Goal: Task Accomplishment & Management: Complete application form

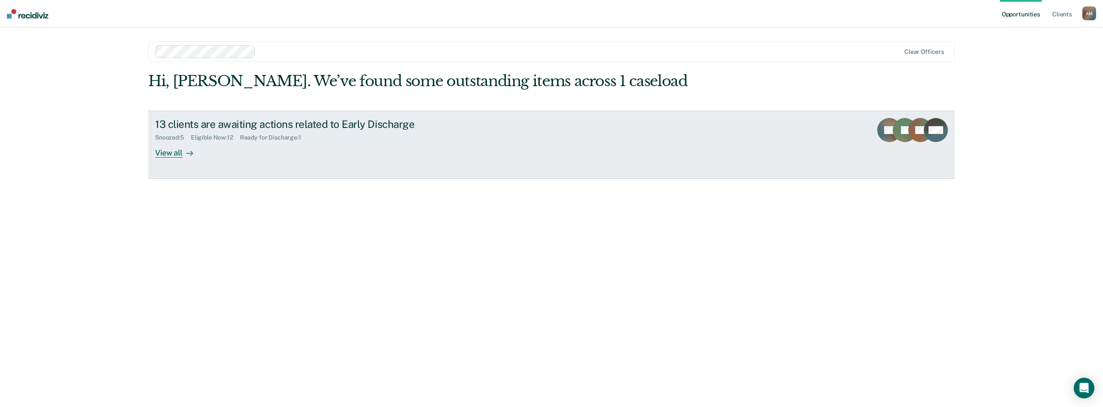
click at [186, 155] on icon at bounding box center [189, 153] width 7 height 7
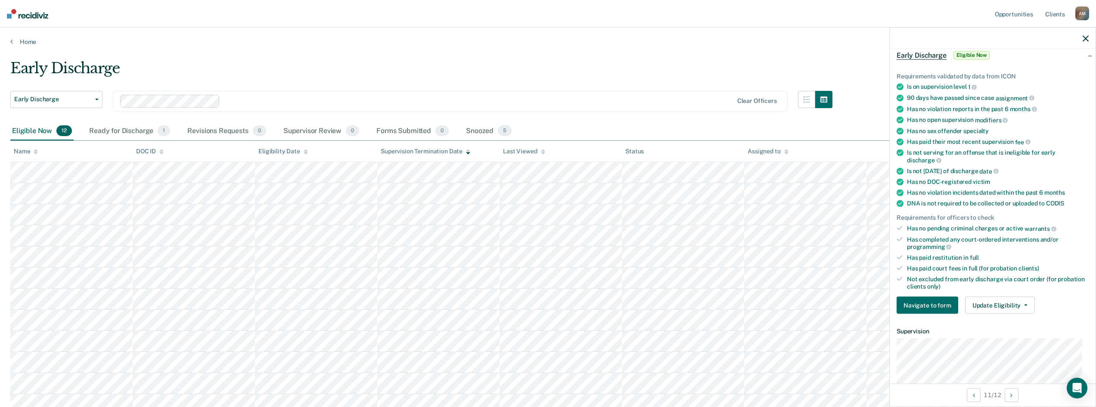
scroll to position [86, 0]
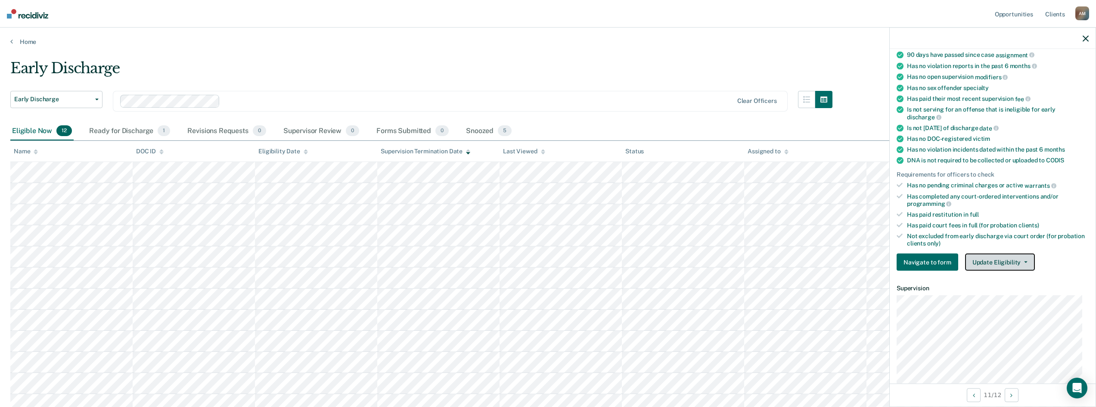
click at [1024, 261] on icon "button" at bounding box center [1025, 262] width 3 height 2
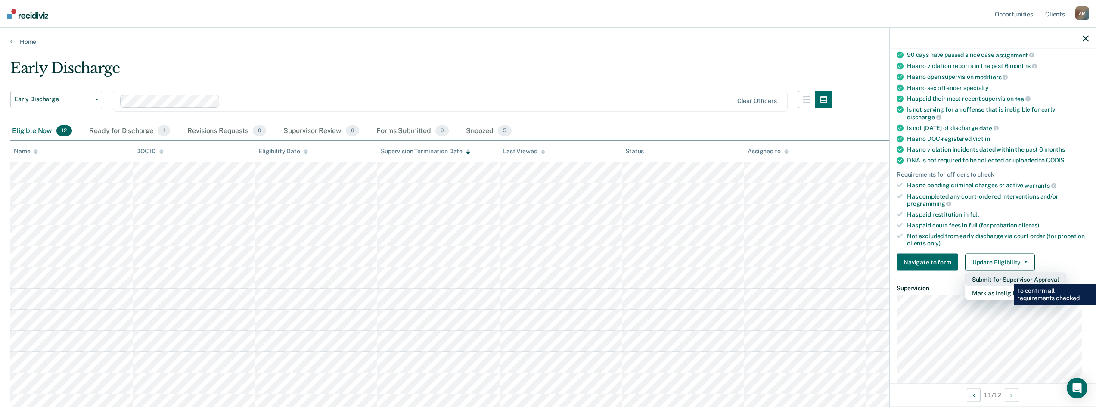
click at [1007, 277] on button "Submit for Supervisor Approval" at bounding box center [1015, 280] width 101 height 14
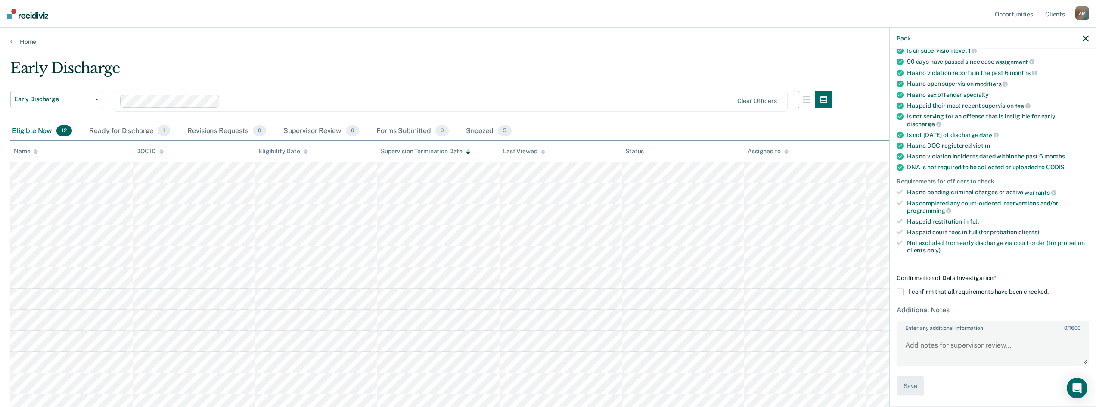
click at [901, 292] on span at bounding box center [900, 292] width 7 height 7
click at [1049, 289] on input "I confirm that all requirements have been checked." at bounding box center [1049, 289] width 0 height 0
click at [931, 342] on textarea "Enter any additional information 0 / 1600" at bounding box center [993, 349] width 190 height 32
type textarea "Client has fulfilled all of her court ordered requirements."
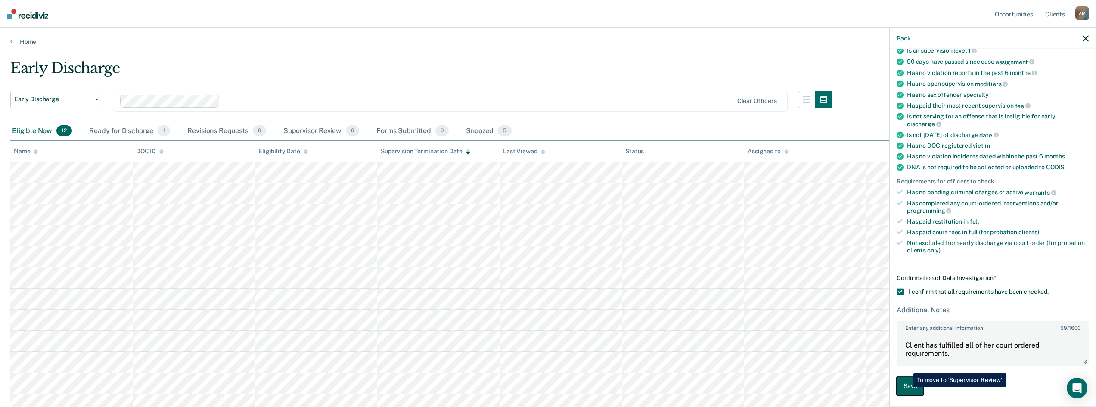
click at [908, 387] on button "Save" at bounding box center [910, 385] width 27 height 19
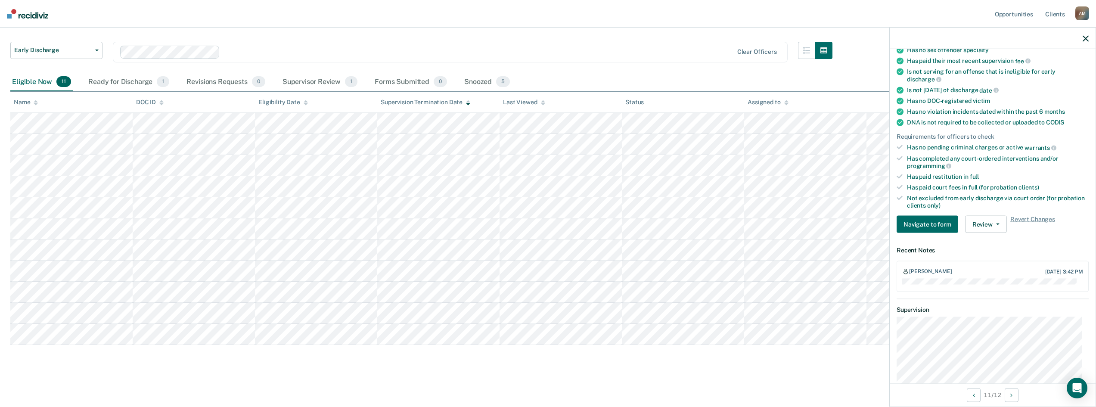
scroll to position [0, 0]
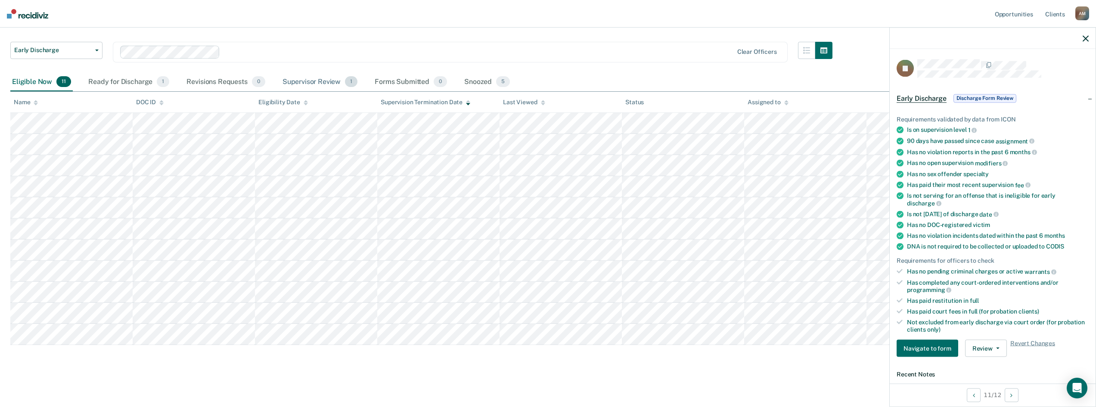
click at [317, 81] on div "Supervisor Review 1" at bounding box center [320, 82] width 79 height 19
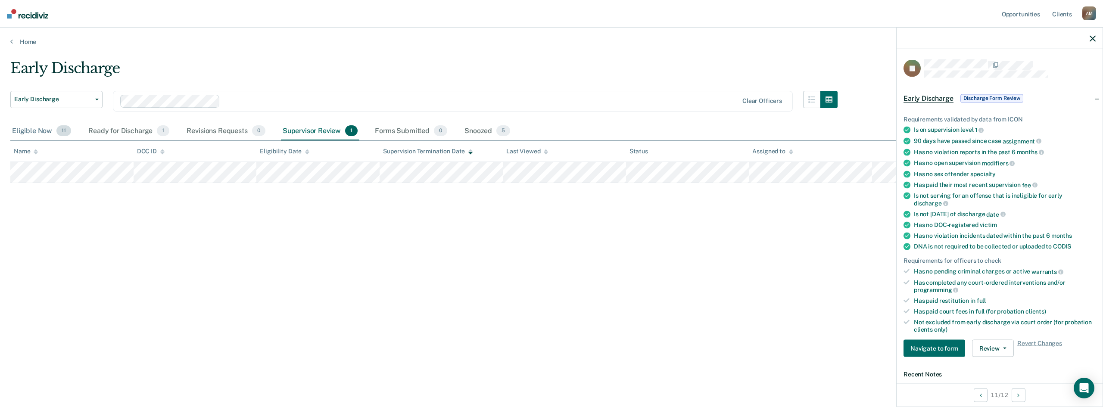
click at [30, 130] on div "Eligible Now 11" at bounding box center [41, 131] width 62 height 19
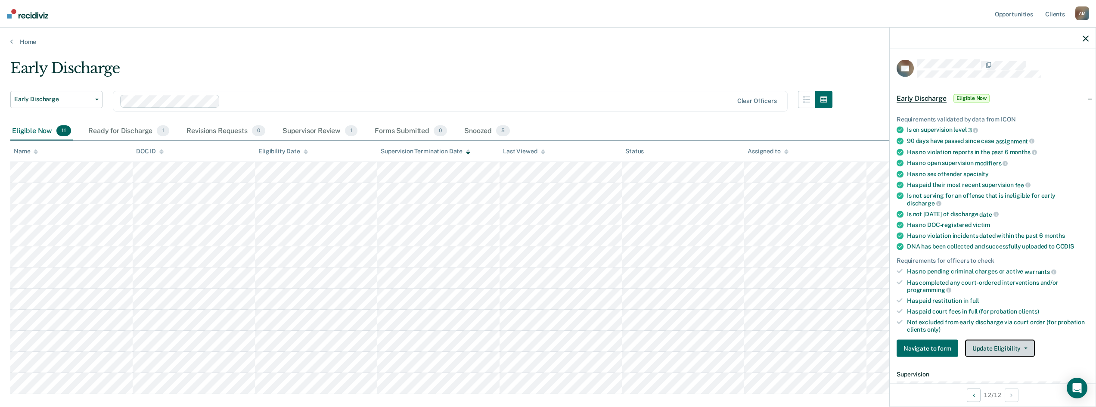
click at [1026, 345] on button "Update Eligibility" at bounding box center [1000, 348] width 70 height 17
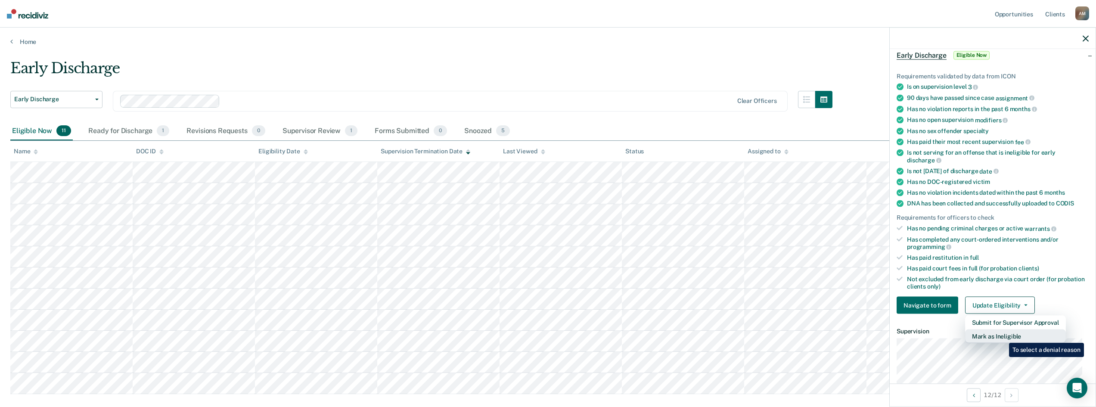
click at [1003, 336] on button "Mark as Ineligible" at bounding box center [1015, 336] width 101 height 14
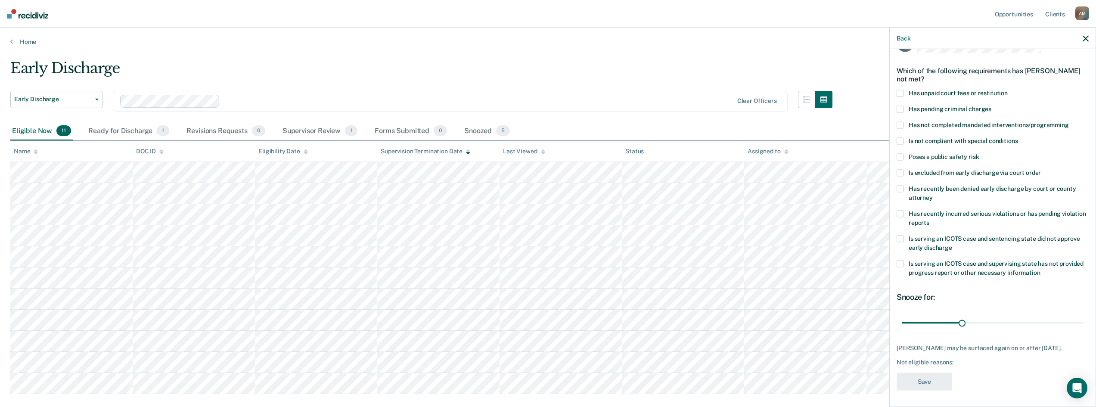
click at [898, 140] on span at bounding box center [900, 140] width 7 height 7
click at [1018, 137] on input "Is not compliant with special conditions" at bounding box center [1018, 137] width 0 height 0
click at [901, 92] on span at bounding box center [900, 93] width 7 height 7
click at [1008, 90] on input "Has unpaid court fees or restitution" at bounding box center [1008, 90] width 0 height 0
click at [899, 138] on span at bounding box center [900, 140] width 7 height 7
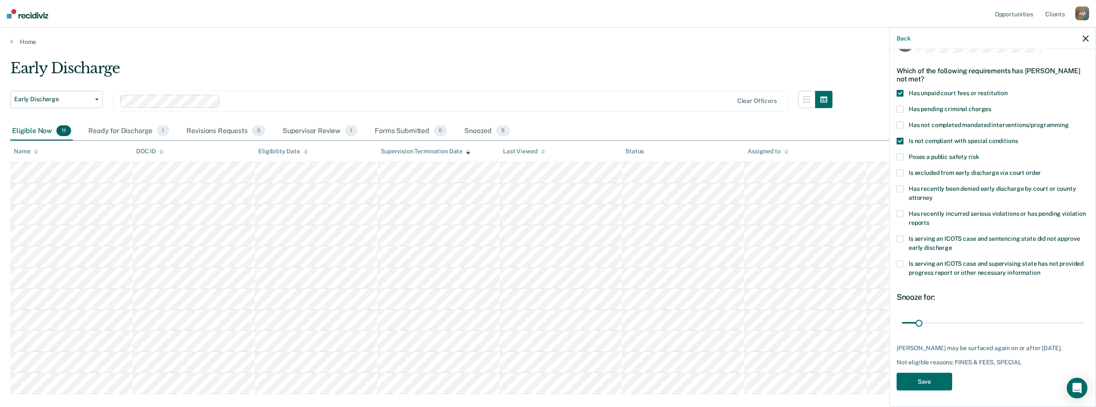
click at [1018, 137] on input "Is not compliant with special conditions" at bounding box center [1018, 137] width 0 height 0
drag, startPoint x: 917, startPoint y: 320, endPoint x: 947, endPoint y: 317, distance: 29.4
type input "90"
click at [947, 317] on input "range" at bounding box center [993, 322] width 182 height 15
click at [927, 390] on button "Save" at bounding box center [925, 382] width 56 height 18
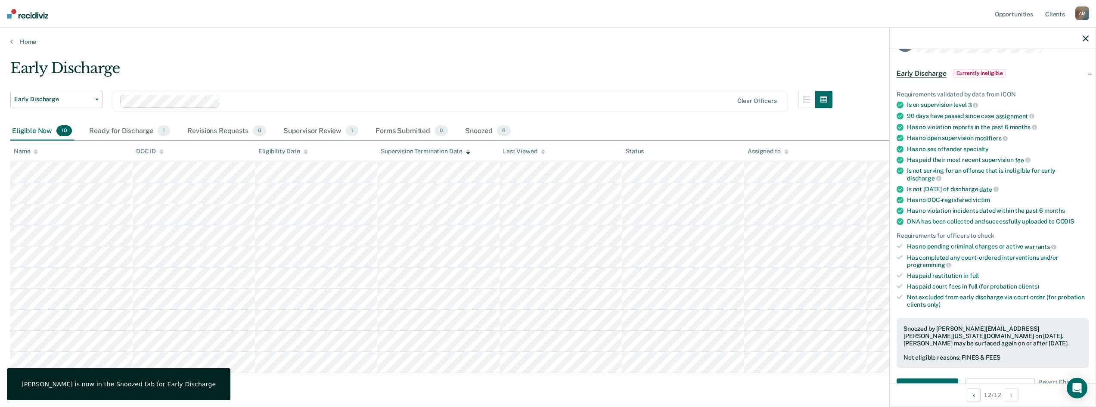
scroll to position [28, 0]
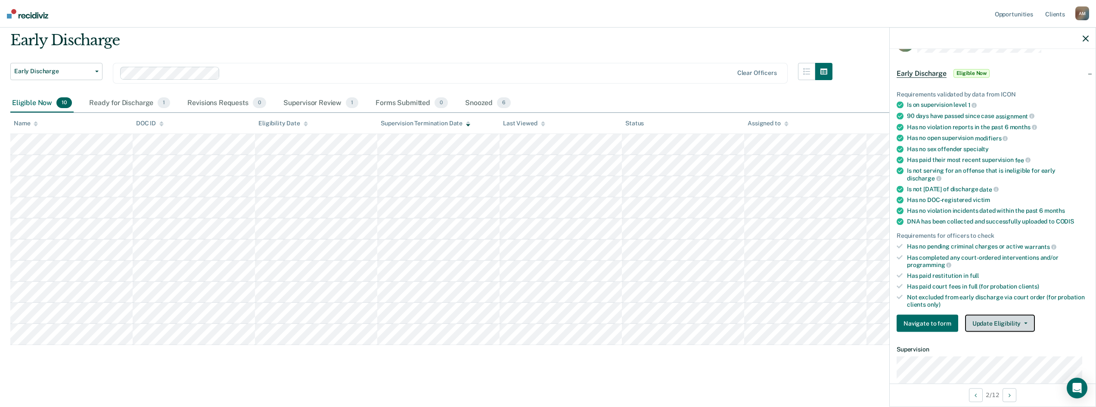
click at [1026, 326] on button "Update Eligibility" at bounding box center [1000, 323] width 70 height 17
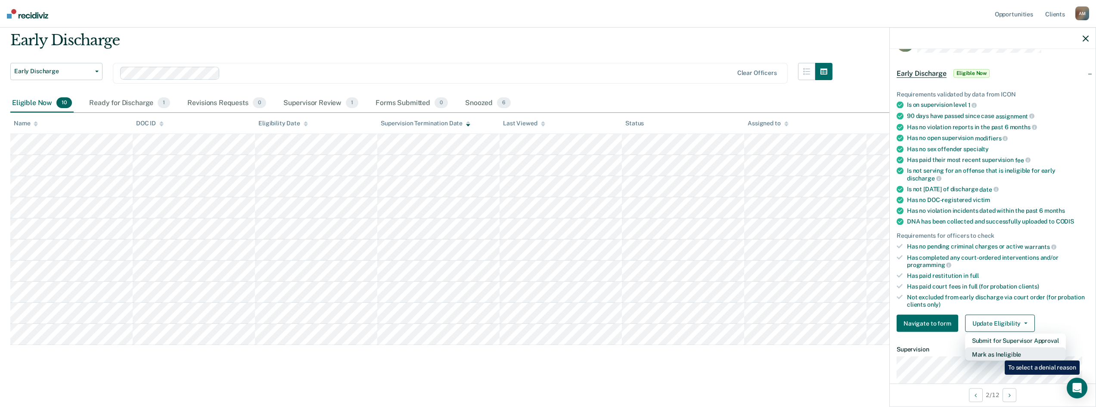
click at [998, 354] on button "Mark as Ineligible" at bounding box center [1015, 355] width 101 height 14
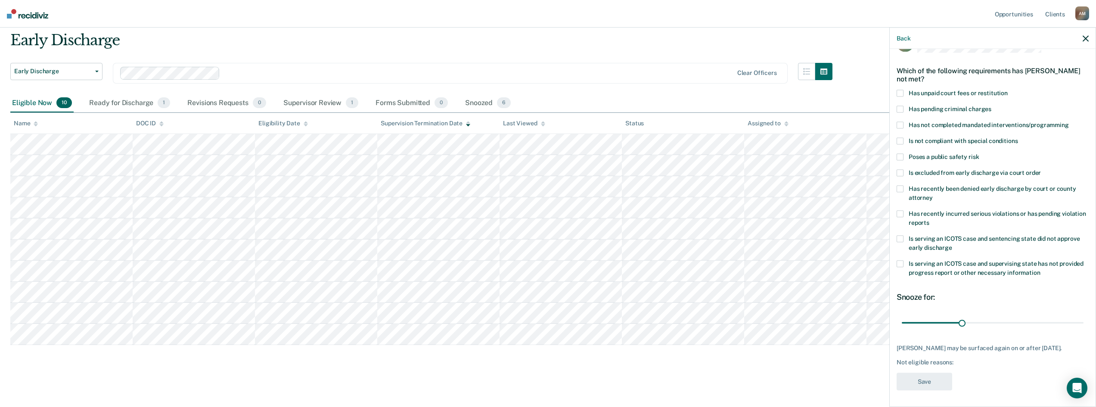
click at [900, 93] on span at bounding box center [900, 93] width 7 height 7
click at [1008, 90] on input "Has unpaid court fees or restitution" at bounding box center [1008, 90] width 0 height 0
drag, startPoint x: 926, startPoint y: 320, endPoint x: 947, endPoint y: 319, distance: 22.0
click at [947, 319] on input "range" at bounding box center [993, 322] width 182 height 15
drag, startPoint x: 946, startPoint y: 324, endPoint x: 954, endPoint y: 323, distance: 8.2
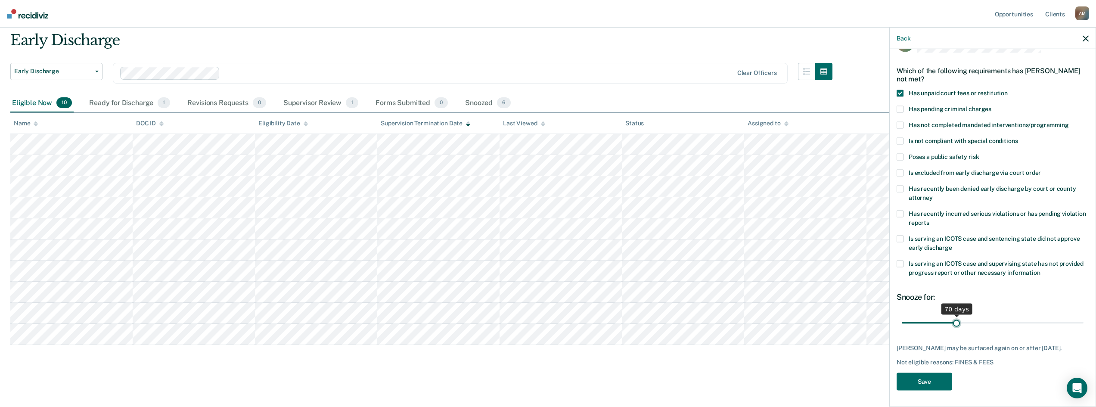
click at [954, 323] on input "range" at bounding box center [993, 322] width 182 height 15
drag, startPoint x: 956, startPoint y: 323, endPoint x: 947, endPoint y: 332, distance: 12.8
type input "60"
click at [947, 330] on input "range" at bounding box center [993, 322] width 182 height 15
click at [925, 390] on button "Save" at bounding box center [925, 382] width 56 height 18
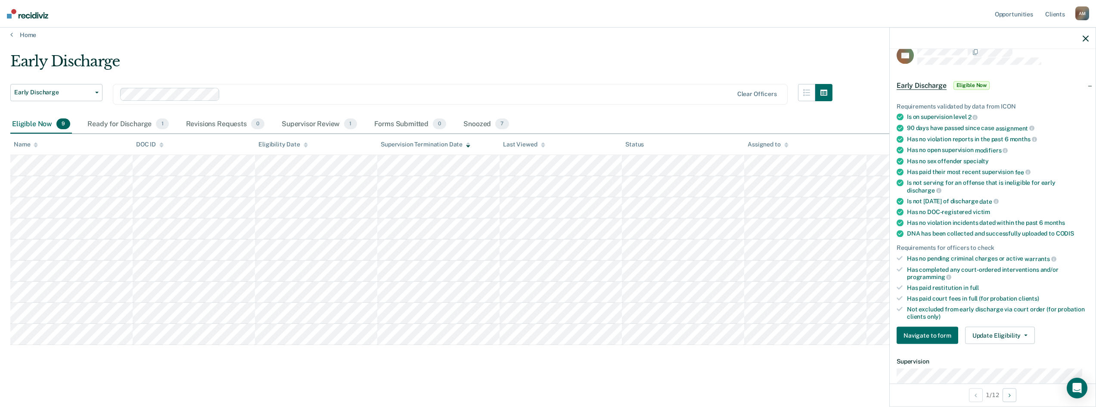
scroll to position [0, 0]
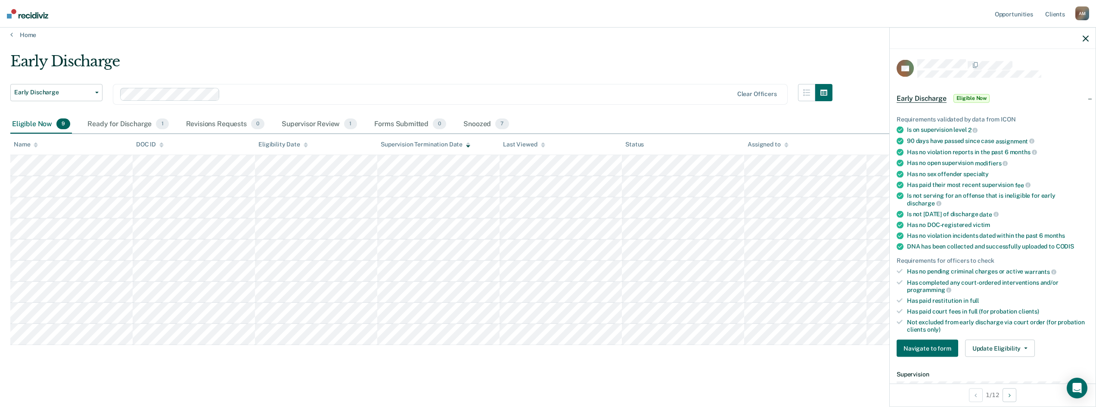
click at [406, 30] on div "Home" at bounding box center [548, 30] width 1096 height 18
